Goal: Task Accomplishment & Management: Manage account settings

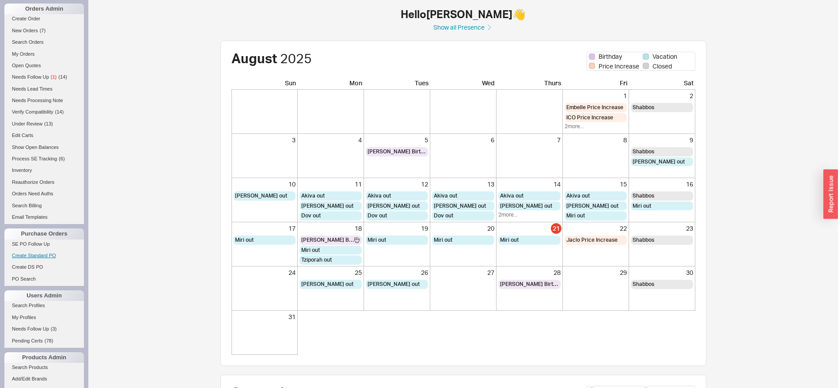
scroll to position [132, 0]
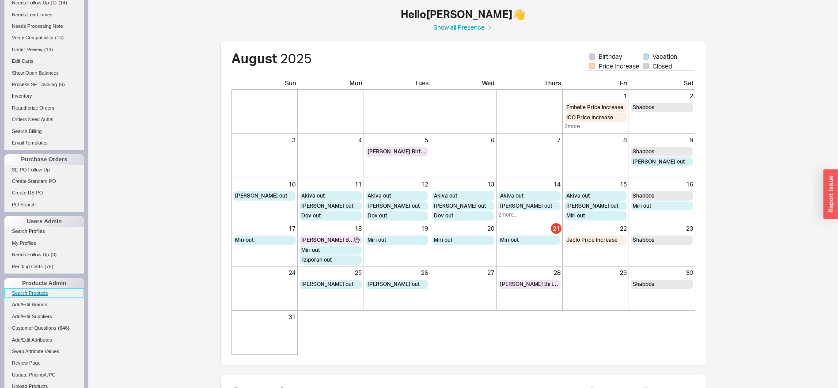
click at [36, 297] on link "Search Products" at bounding box center [43, 292] width 79 height 9
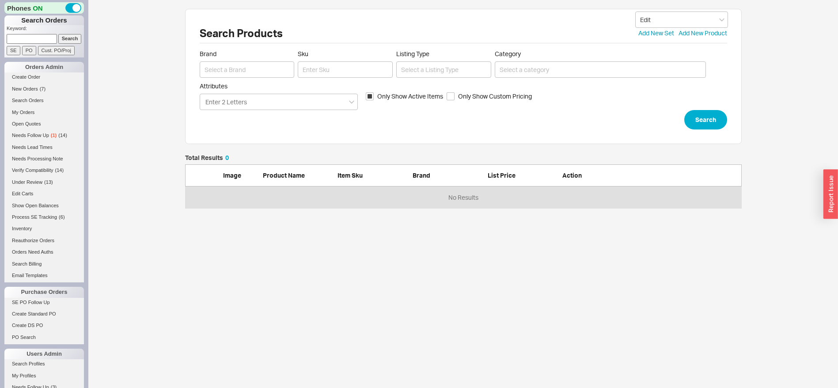
scroll to position [43, 546]
click at [356, 68] on input "Sku" at bounding box center [345, 69] width 95 height 16
type input "rc3018"
click at [379, 94] on span "Only Show Active Items" at bounding box center [410, 96] width 66 height 9
click at [374, 94] on input "Only Show Active Items" at bounding box center [370, 96] width 8 height 8
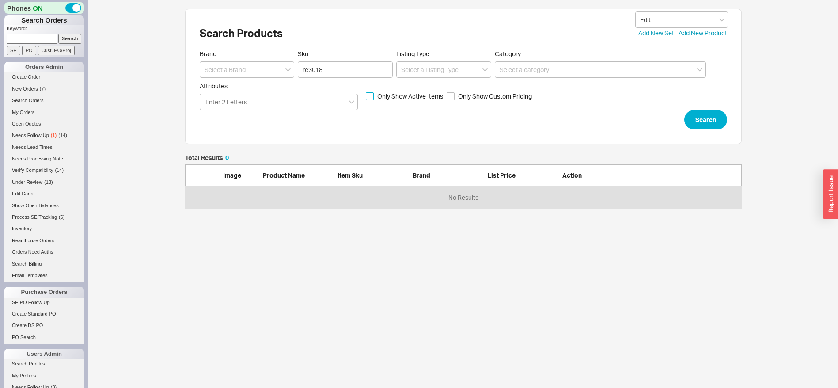
checkbox input "false"
click at [244, 72] on input at bounding box center [247, 69] width 95 height 16
type input "Rohl"
click button "Search" at bounding box center [705, 119] width 43 height 19
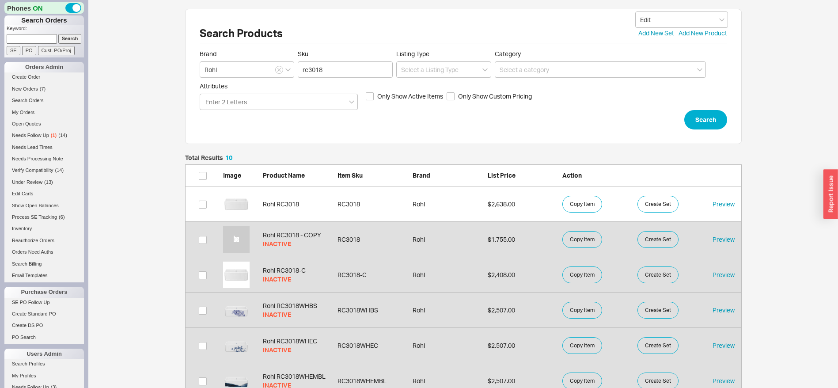
scroll to position [375, 546]
click at [395, 279] on link "Rohl RC3018-C INACTIVE RC3018-C Rohl $2,408.00 Copy Item Create Set Preview" at bounding box center [463, 274] width 556 height 35
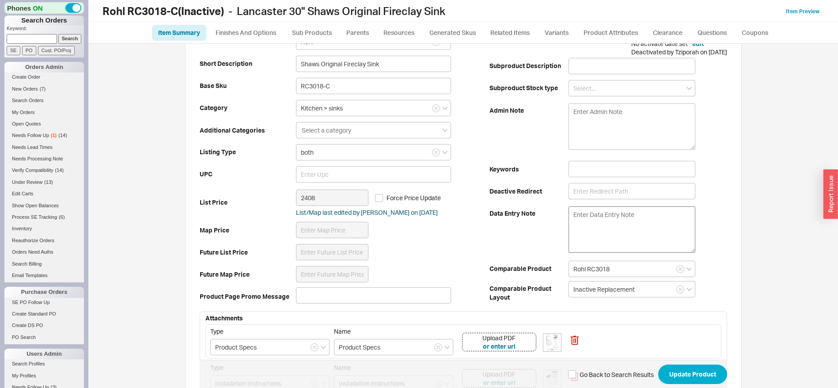
scroll to position [66, 0]
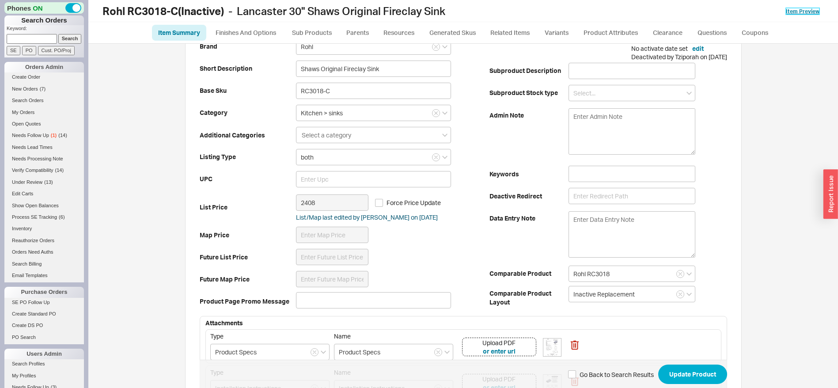
click at [797, 14] on link "Item Preview" at bounding box center [802, 11] width 34 height 7
click at [689, 60] on div "Created by Tziporah on [DATE] No activate date set edit Deactivated by Tziporah…" at bounding box center [679, 48] width 96 height 26
drag, startPoint x: 689, startPoint y: 60, endPoint x: 714, endPoint y: 57, distance: 25.4
click at [714, 57] on div "Created by Tziporah on [DATE] No activate date set edit Deactivated by Tziporah…" at bounding box center [679, 48] width 96 height 26
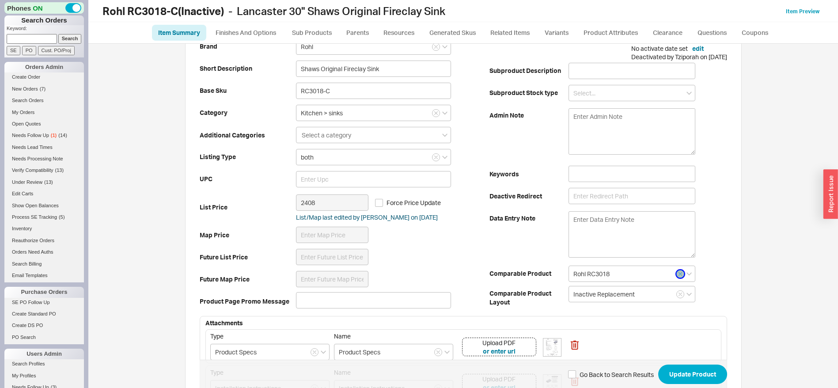
click at [678, 272] on icon "button" at bounding box center [680, 273] width 4 height 5
click at [584, 198] on input at bounding box center [631, 196] width 127 height 16
paste input "/rohl-rc3018-lancaster-30-shaws-original-fireclay-sink-30-w-x-18-l-x-10-h-produ…"
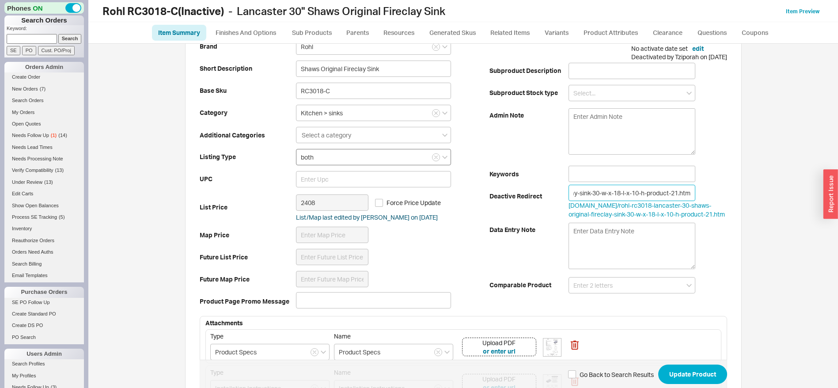
scroll to position [0, 0]
drag, startPoint x: 655, startPoint y: 193, endPoint x: 383, endPoint y: 160, distance: 274.0
click at [383, 160] on form "Brand Rohl Short Description Shaws Original Fireclay Sink Base Sku RC3018-C Cat…" at bounding box center [463, 314] width 527 height 559
type input "/rohl-rc3018-lancaster-30-shaws-original-fireclay-sink-30-w-x-18-l-x-10-h-produ…"
click at [695, 375] on button "Update Product" at bounding box center [692, 373] width 69 height 19
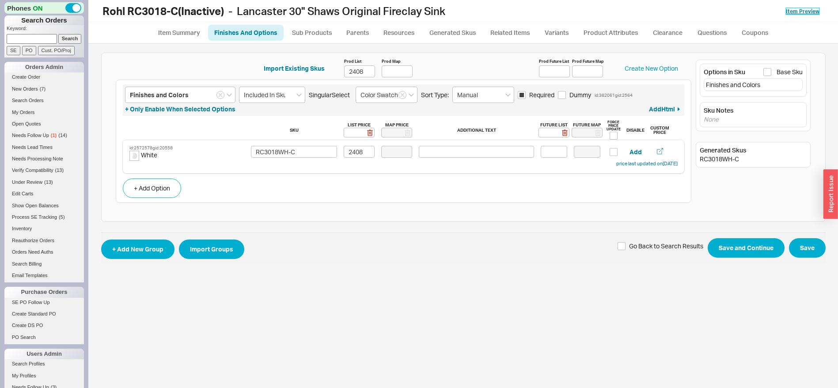
click at [818, 11] on link "Item Preview" at bounding box center [802, 11] width 34 height 7
click at [162, 26] on link "Item Summary" at bounding box center [179, 33] width 54 height 16
